Goal: Task Accomplishment & Management: Manage account settings

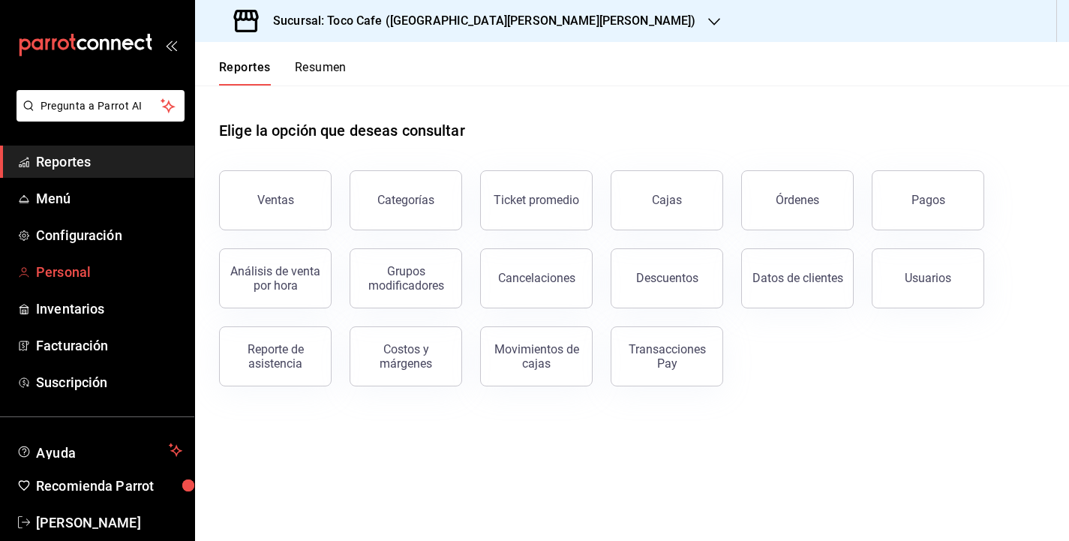
click at [56, 281] on span "Personal" at bounding box center [109, 272] width 146 height 20
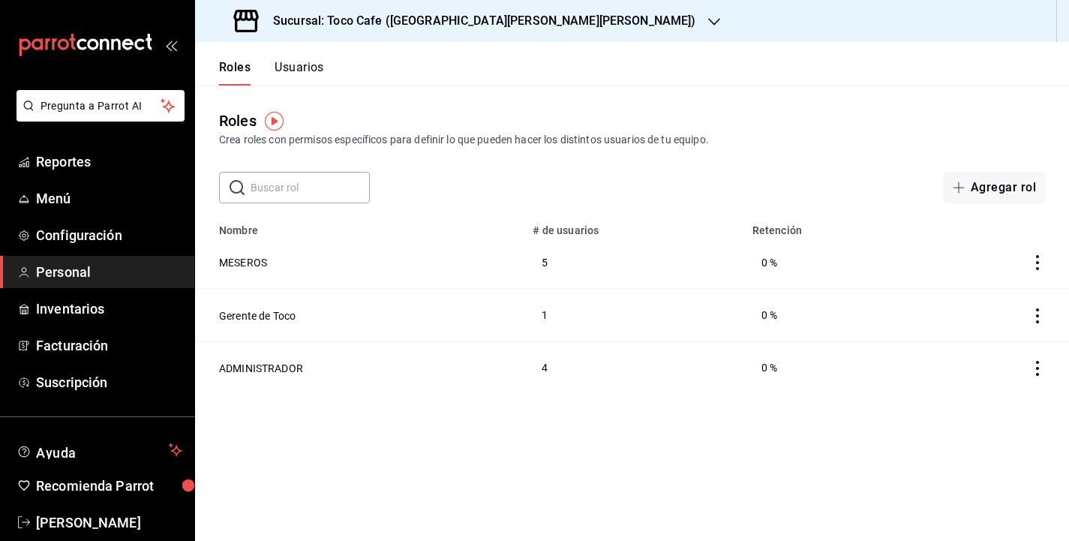
click at [301, 68] on button "Usuarios" at bounding box center [300, 73] width 50 height 26
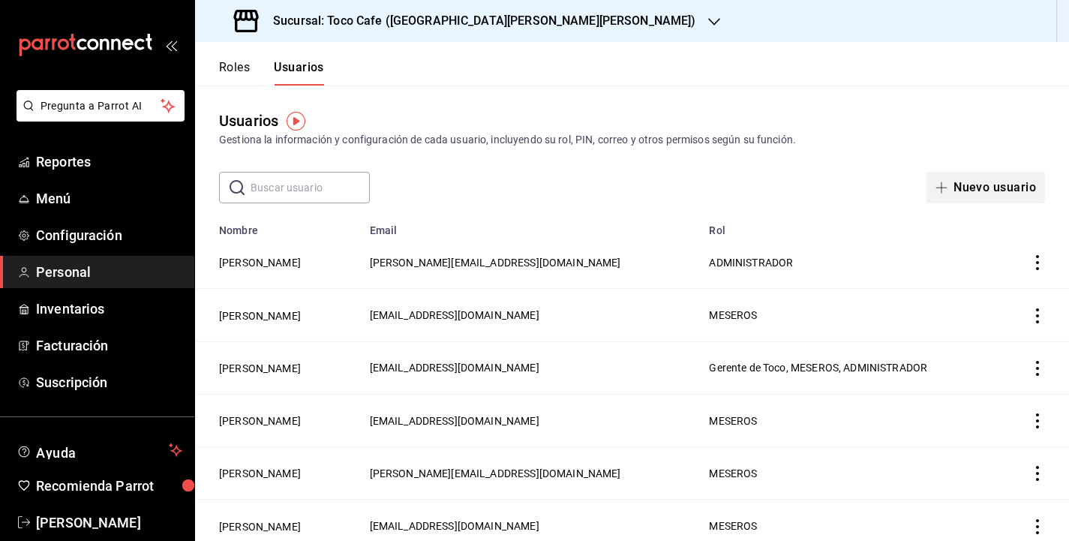
click at [978, 191] on button "Nuevo usuario" at bounding box center [986, 188] width 119 height 32
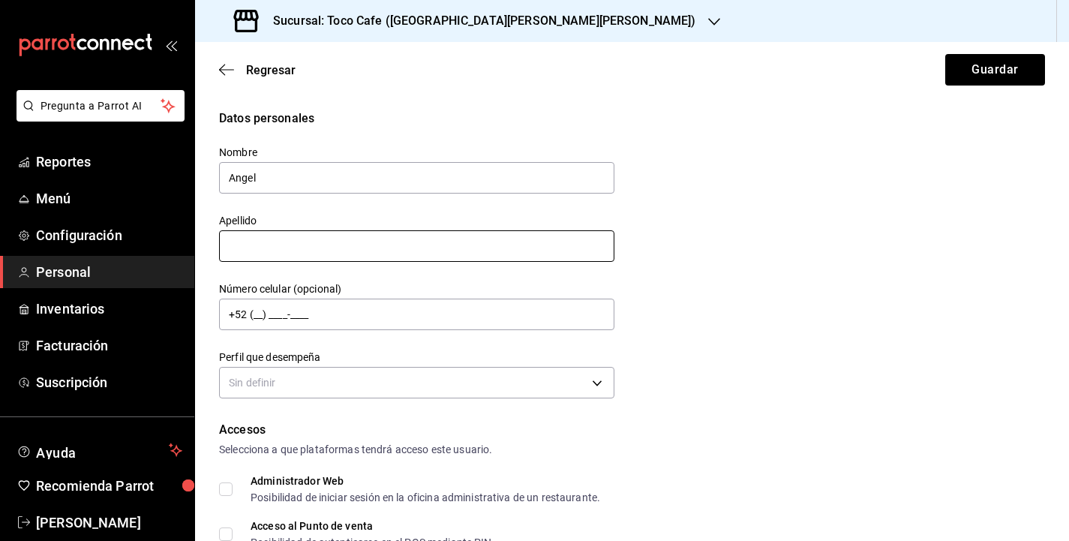
type input "Angel"
click at [329, 239] on input "text" at bounding box center [416, 246] width 395 height 32
type input "[PERSON_NAME]"
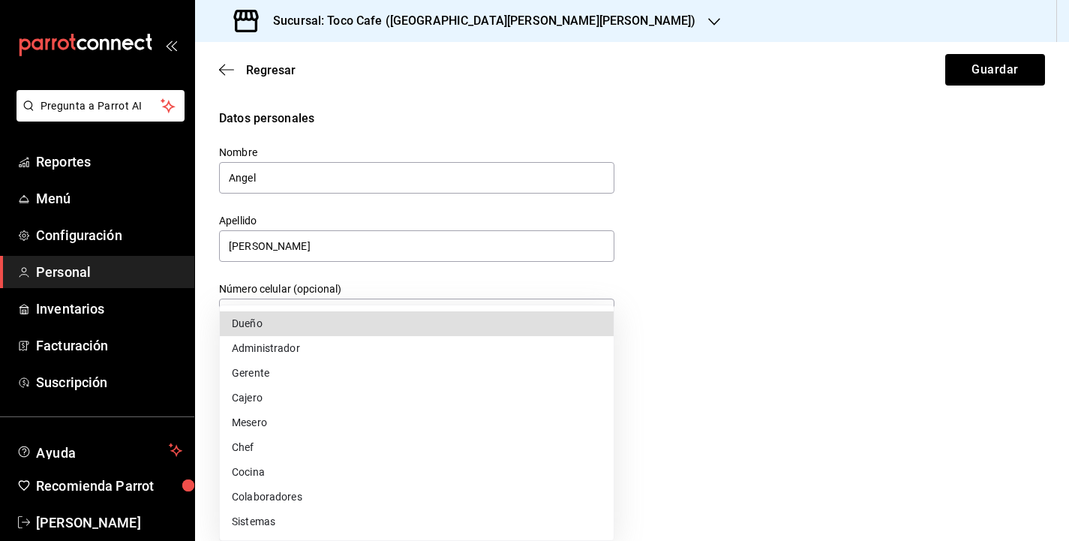
click at [350, 384] on body "Pregunta a Parrot AI Reportes Menú Configuración Personal Inventarios Facturaci…" at bounding box center [534, 270] width 1069 height 541
click at [283, 425] on li "Mesero" at bounding box center [417, 422] width 394 height 25
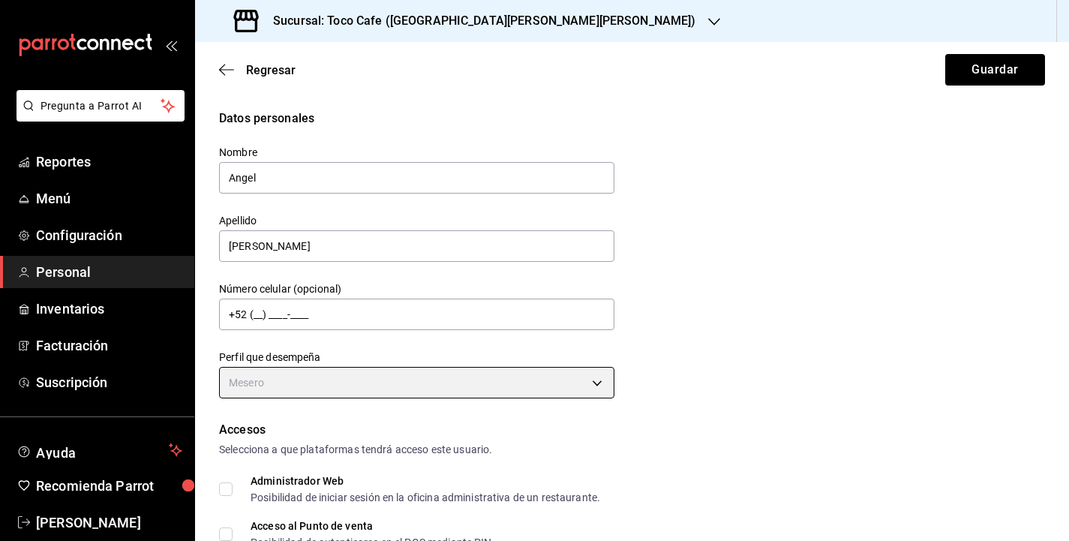
type input "WAITER"
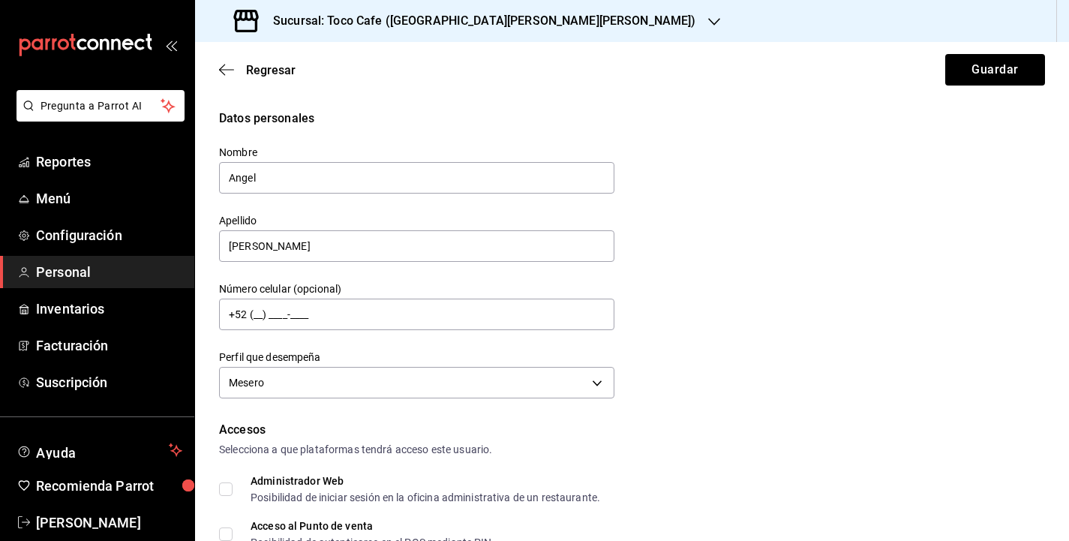
click at [764, 367] on div "Datos personales Nombre [PERSON_NAME] Apellido [PERSON_NAME] Número celular (op…" at bounding box center [632, 256] width 826 height 293
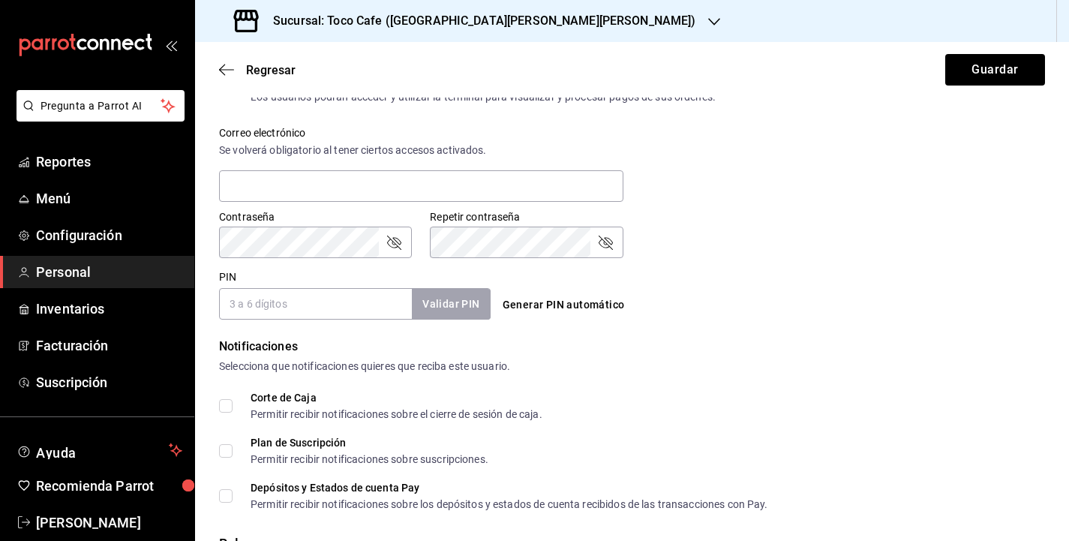
scroll to position [540, 0]
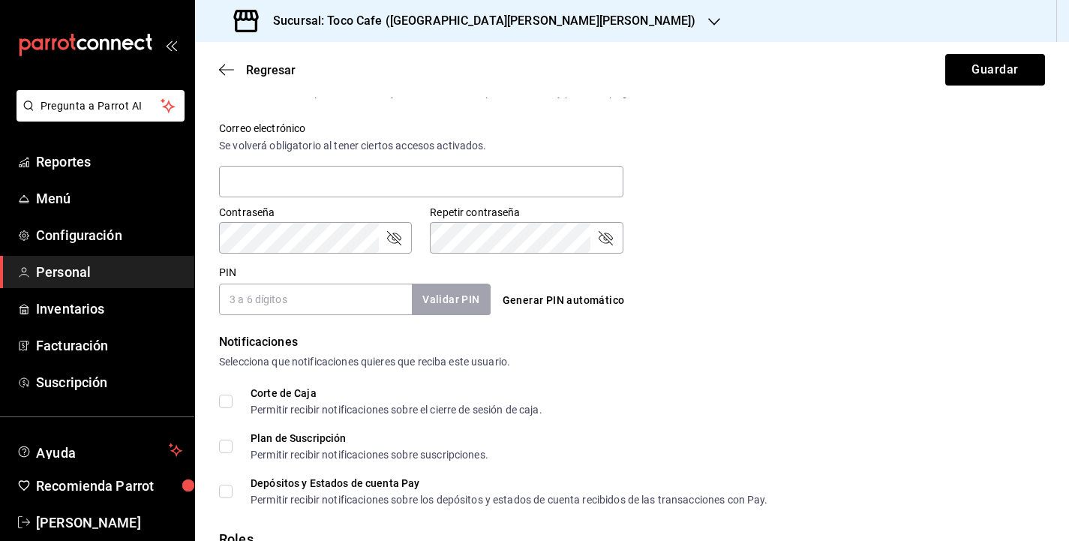
click at [275, 305] on input "PIN" at bounding box center [315, 300] width 193 height 32
type input "0096"
click at [451, 301] on button "Validar PIN" at bounding box center [450, 300] width 80 height 32
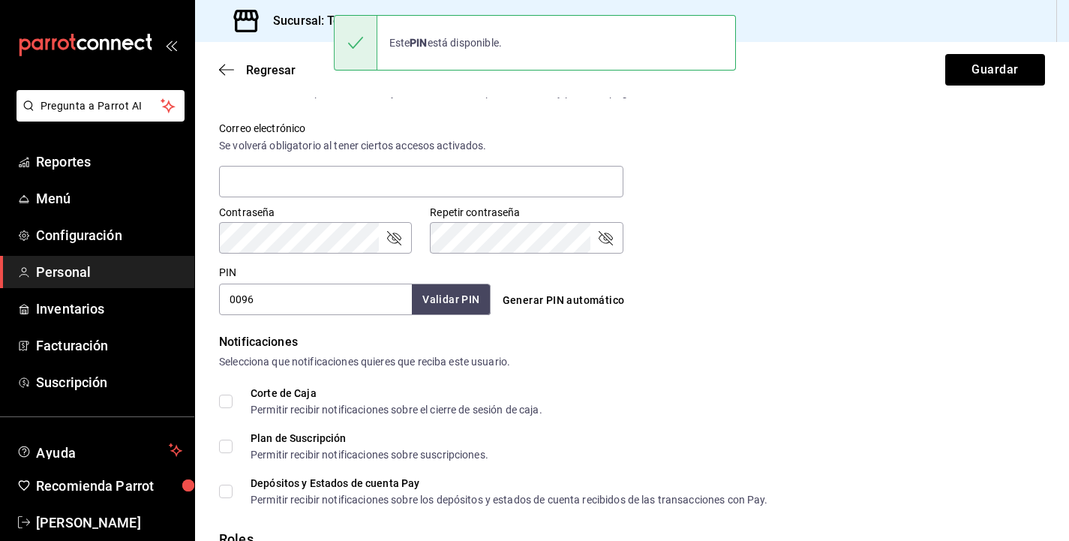
click at [709, 335] on div "Notificaciones" at bounding box center [632, 342] width 826 height 18
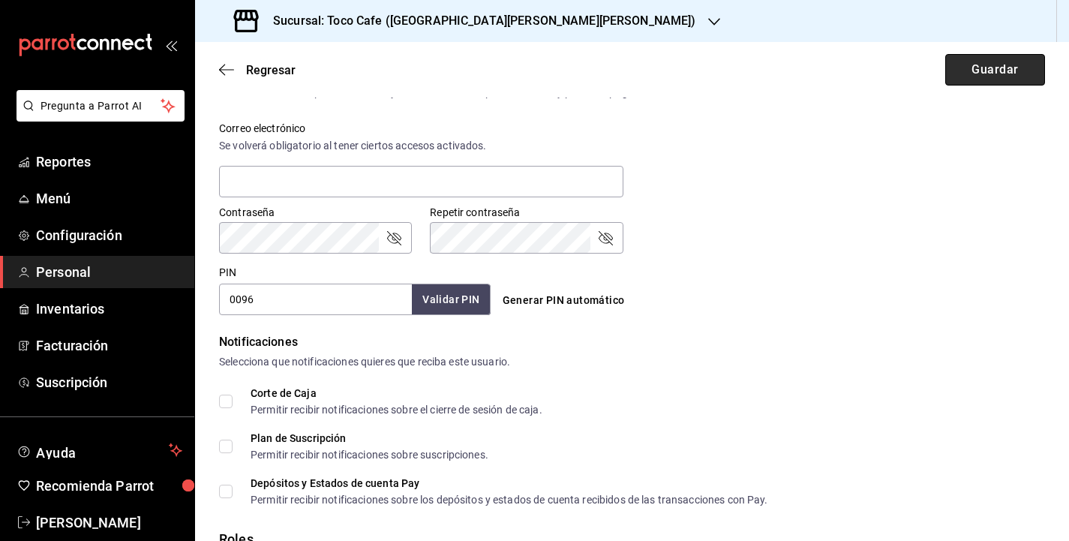
click at [983, 72] on button "Guardar" at bounding box center [995, 70] width 100 height 32
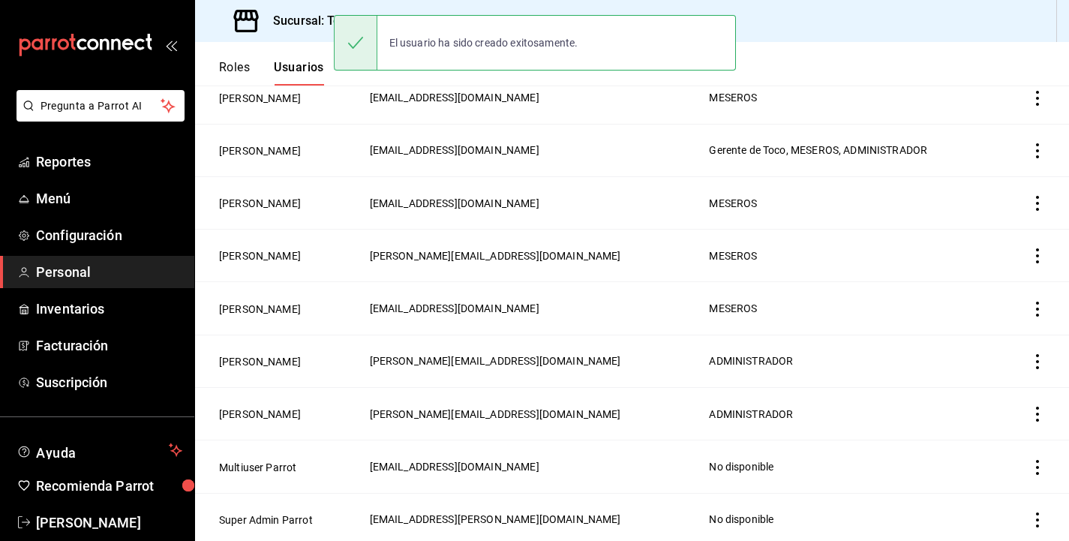
scroll to position [271, 0]
click at [893, 81] on header "Roles Usuarios" at bounding box center [632, 64] width 874 height 44
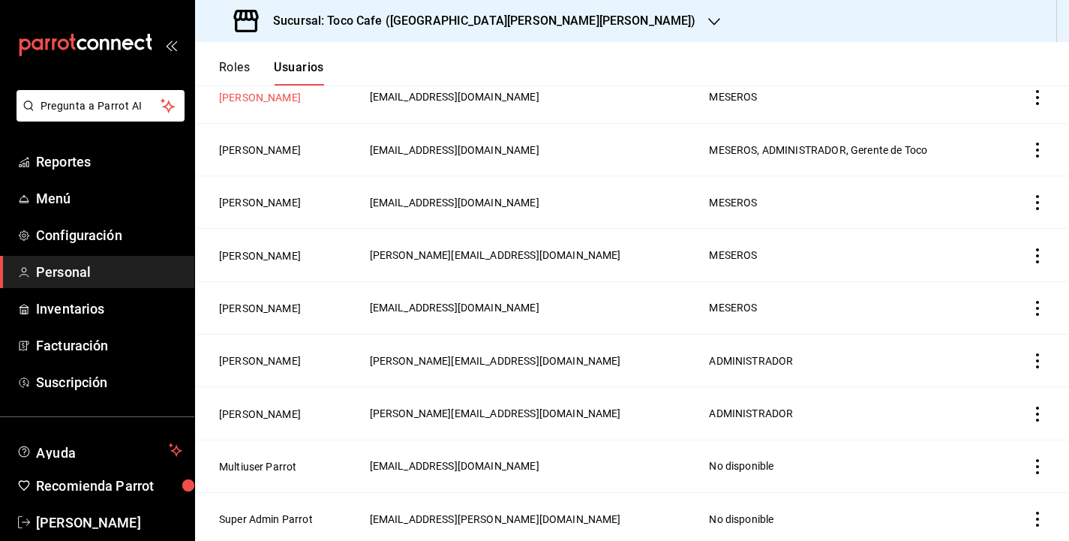
click at [276, 99] on button "[PERSON_NAME]" at bounding box center [260, 97] width 82 height 15
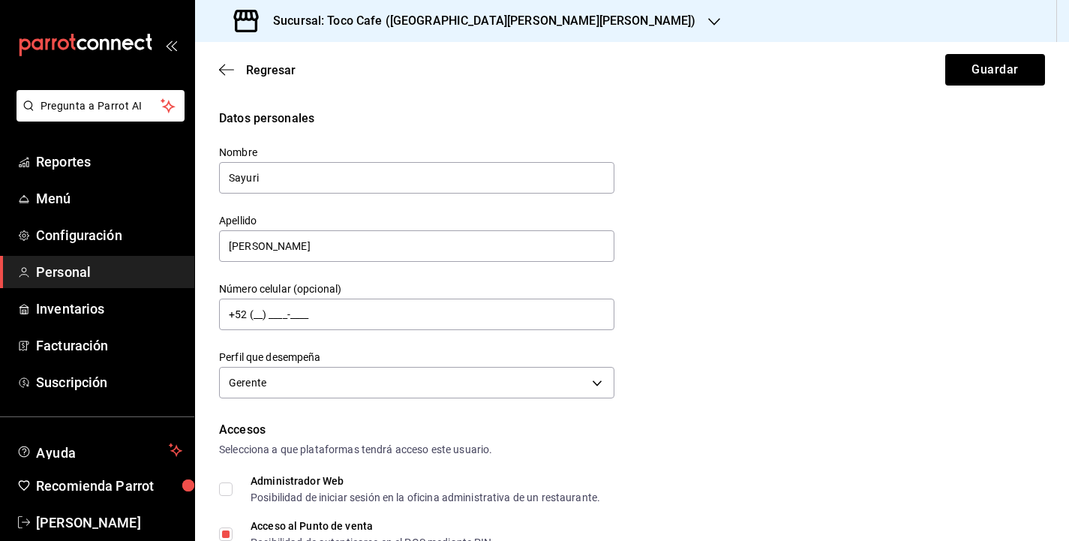
click at [744, 324] on div "Datos personales Nombre Sayuri Apellido [PERSON_NAME] Número celular (opcional)…" at bounding box center [632, 256] width 826 height 293
click at [224, 71] on icon "button" at bounding box center [226, 70] width 15 height 14
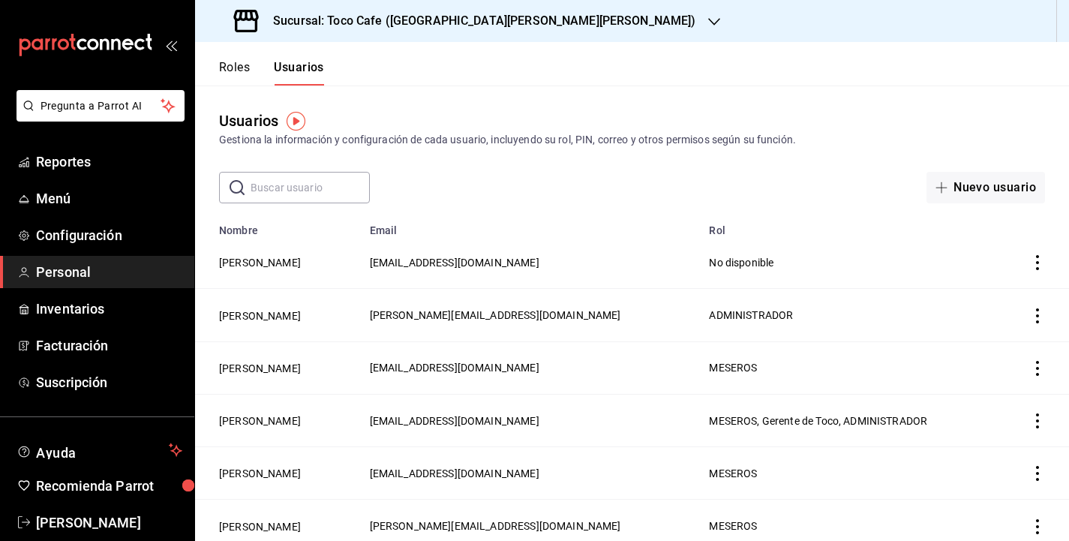
click at [1037, 257] on icon "actions" at bounding box center [1037, 262] width 3 height 15
click at [751, 260] on div at bounding box center [534, 270] width 1069 height 541
click at [301, 260] on button "[PERSON_NAME]" at bounding box center [260, 262] width 82 height 15
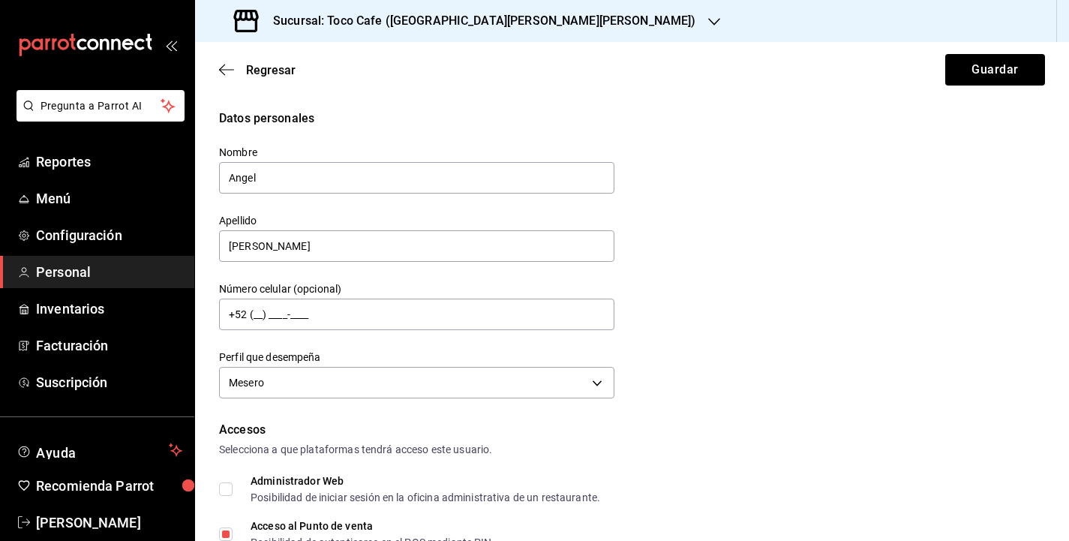
click at [924, 208] on div "Datos personales Nombre [PERSON_NAME] Apellido [PERSON_NAME] Número celular (op…" at bounding box center [632, 256] width 826 height 293
click at [796, 308] on div "Datos personales Nombre [PERSON_NAME] Apellido [PERSON_NAME] Número celular (op…" at bounding box center [632, 256] width 826 height 293
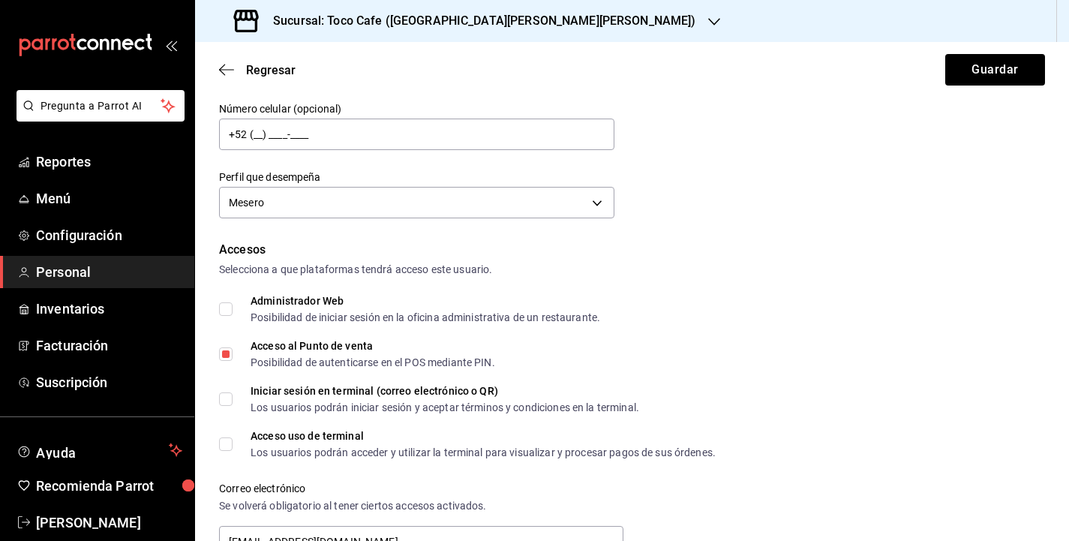
scroll to position [210, 0]
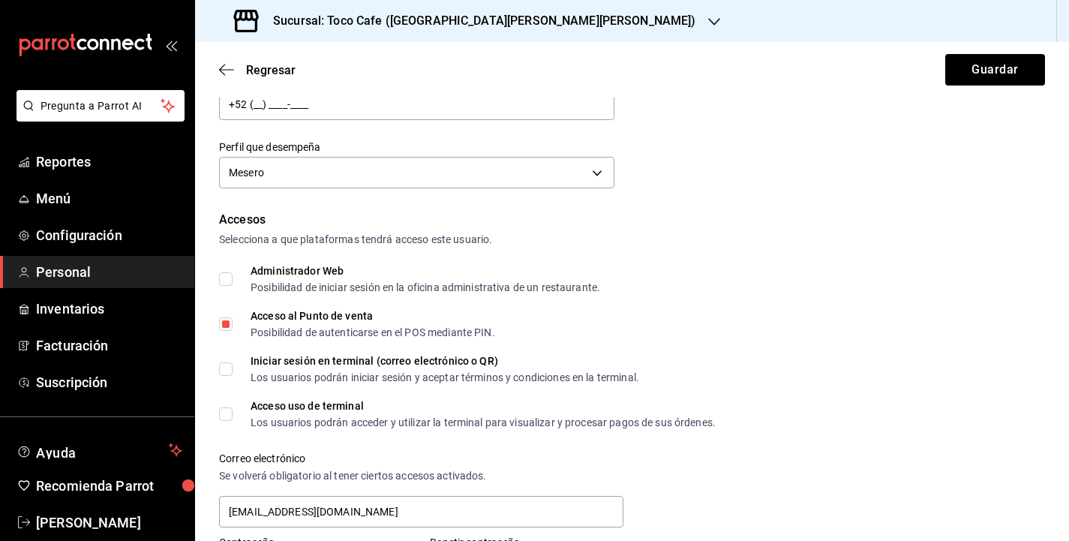
click at [224, 370] on input "Iniciar sesión en terminal (correo electrónico o QR) Los usuarios podrán inicia…" at bounding box center [226, 369] width 14 height 14
checkbox input "true"
click at [231, 416] on input "Acceso uso de terminal Los usuarios podrán acceder y utilizar la terminal para …" at bounding box center [226, 414] width 14 height 14
checkbox input "true"
click at [1001, 71] on button "Guardar" at bounding box center [995, 70] width 100 height 32
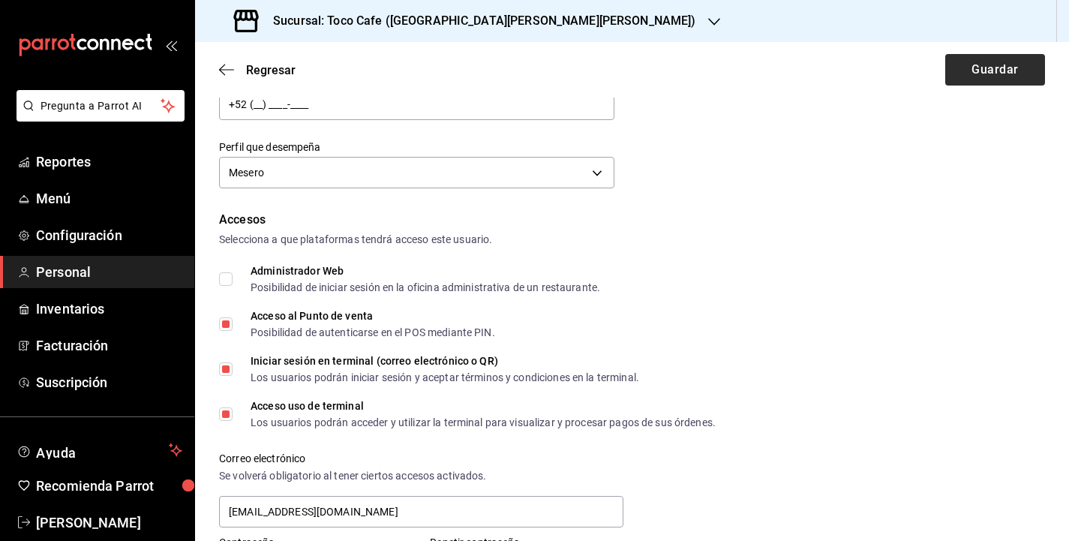
scroll to position [486, 0]
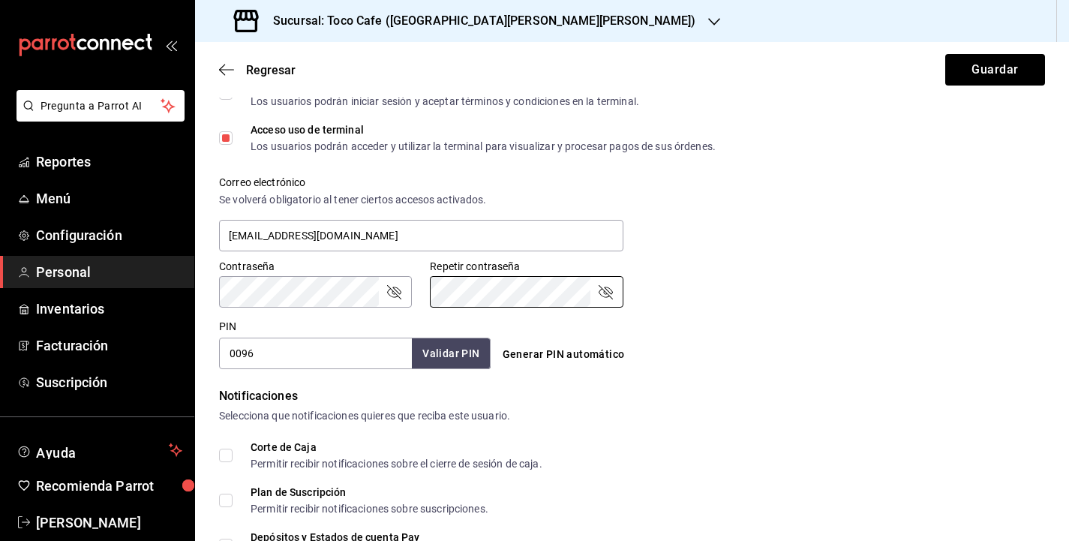
click at [828, 317] on div "PIN 0096 Validar PIN ​ Generar PIN automático" at bounding box center [629, 342] width 832 height 56
click at [1007, 70] on button "Guardar" at bounding box center [995, 70] width 100 height 32
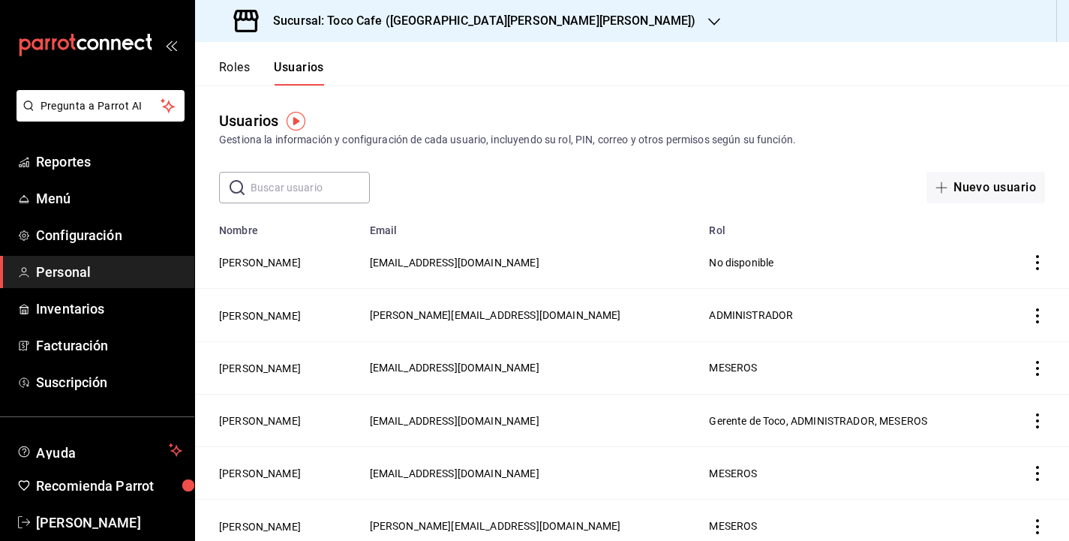
click at [882, 155] on div "Usuarios Gestiona la información y configuración de cada usuario, incluyendo su…" at bounding box center [632, 145] width 874 height 118
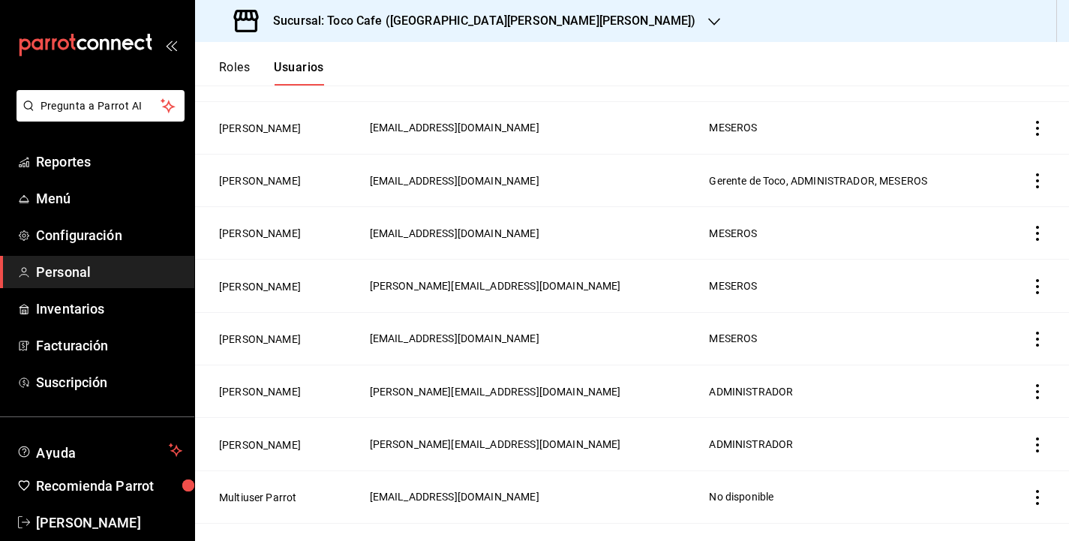
scroll to position [270, 0]
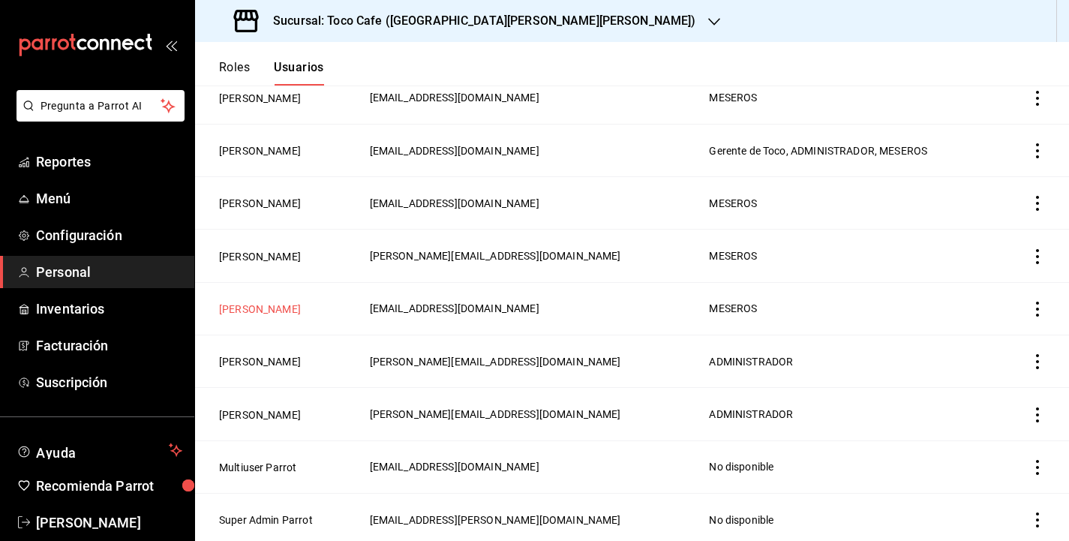
click at [261, 309] on button "[PERSON_NAME]" at bounding box center [260, 309] width 82 height 15
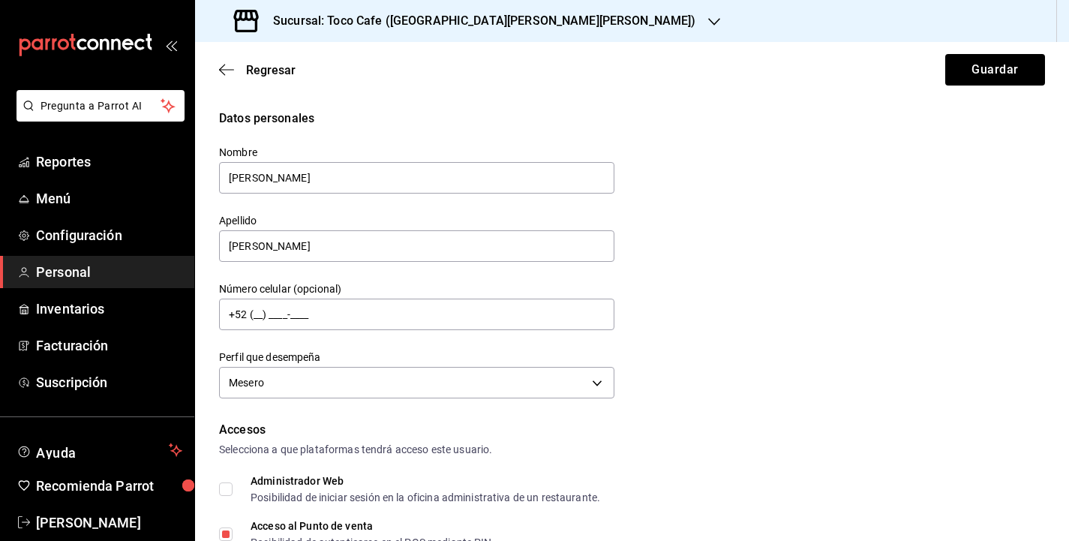
click at [825, 319] on div "Datos personales Nombre [PERSON_NAME] Apellido [PERSON_NAME] Número celular (op…" at bounding box center [632, 256] width 826 height 293
